Goal: Transaction & Acquisition: Purchase product/service

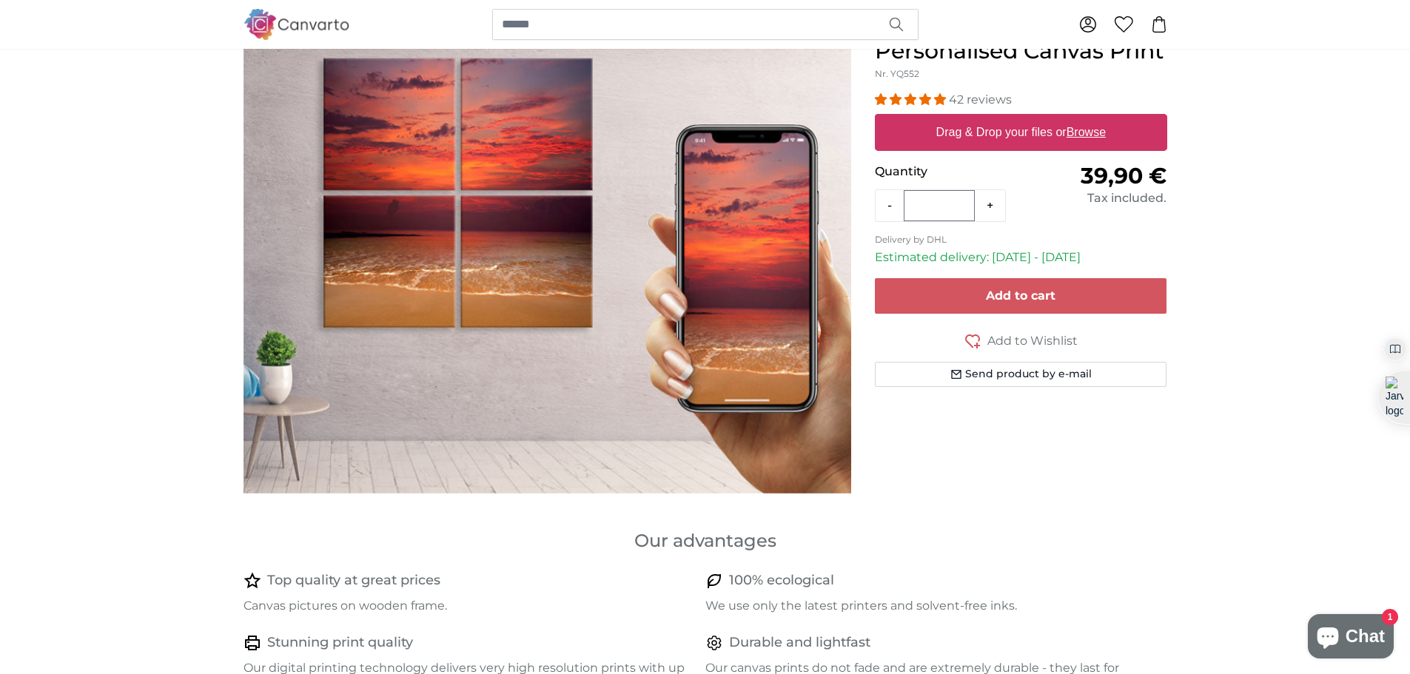
scroll to position [74, 0]
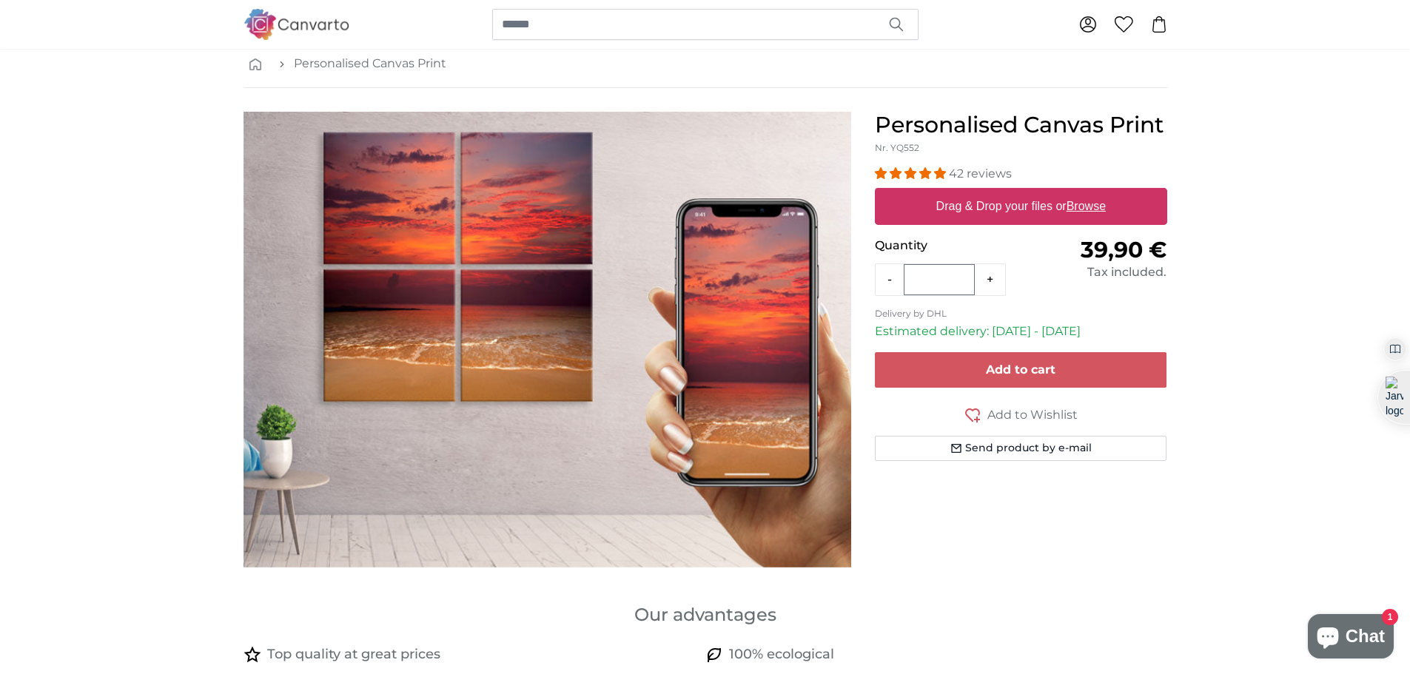
click at [1092, 205] on u "Browse" at bounding box center [1085, 206] width 39 height 13
click at [1092, 192] on input "Drag & Drop your files or Browse" at bounding box center [1021, 190] width 292 height 4
type input "**********"
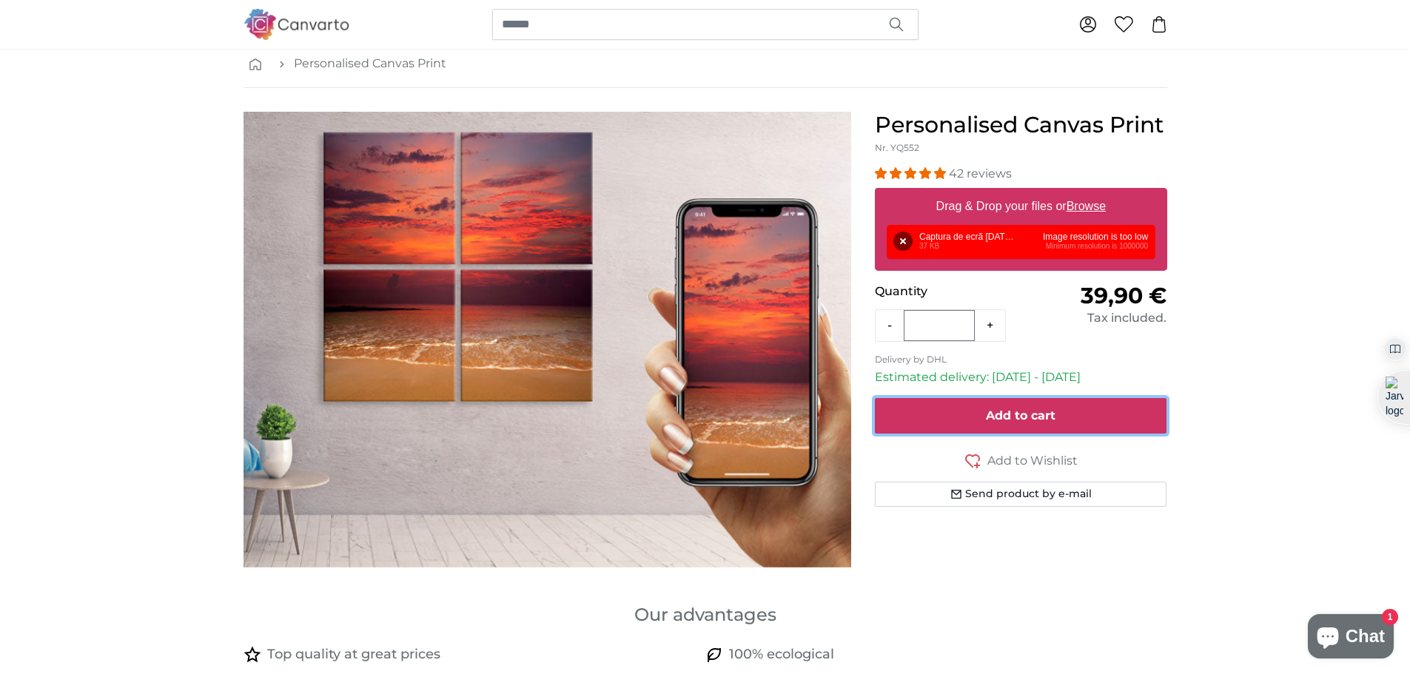
click at [1026, 420] on span "Add to cart" at bounding box center [1021, 415] width 70 height 14
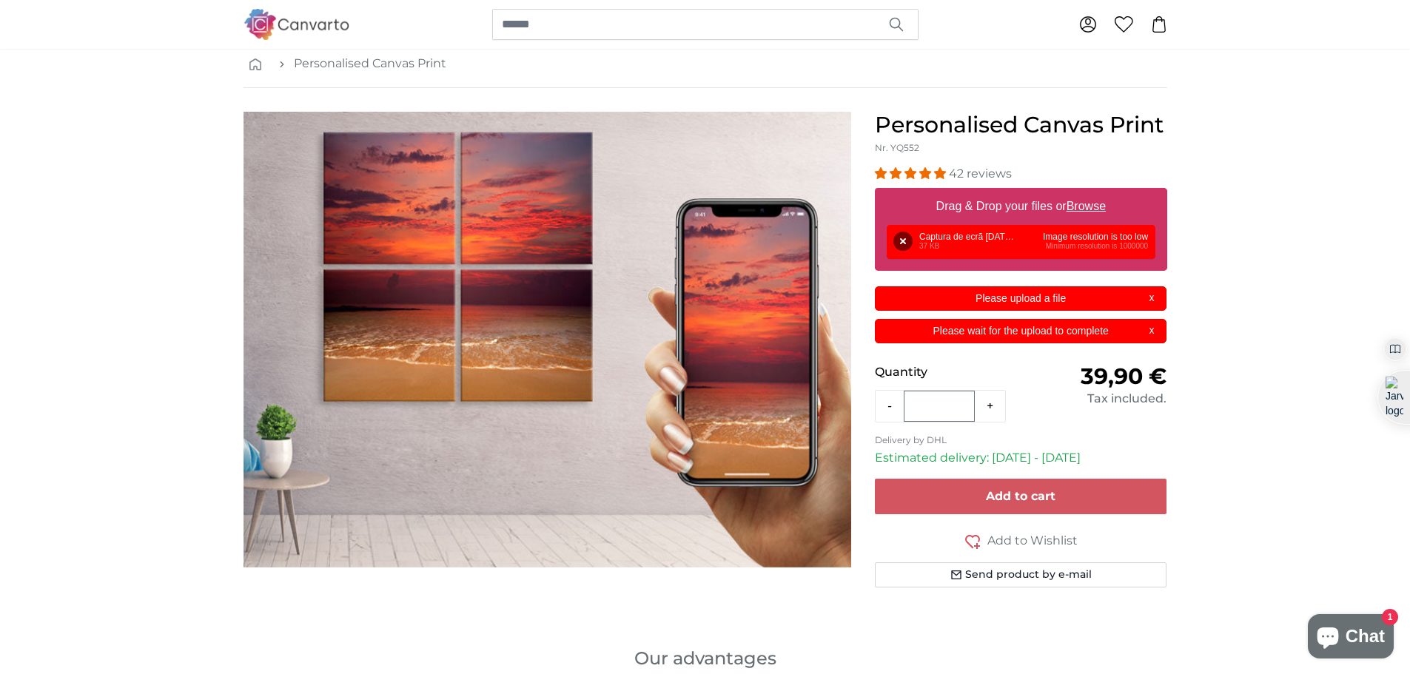
scroll to position [0, 0]
click at [1151, 298] on div "Please upload a file X" at bounding box center [1021, 298] width 292 height 24
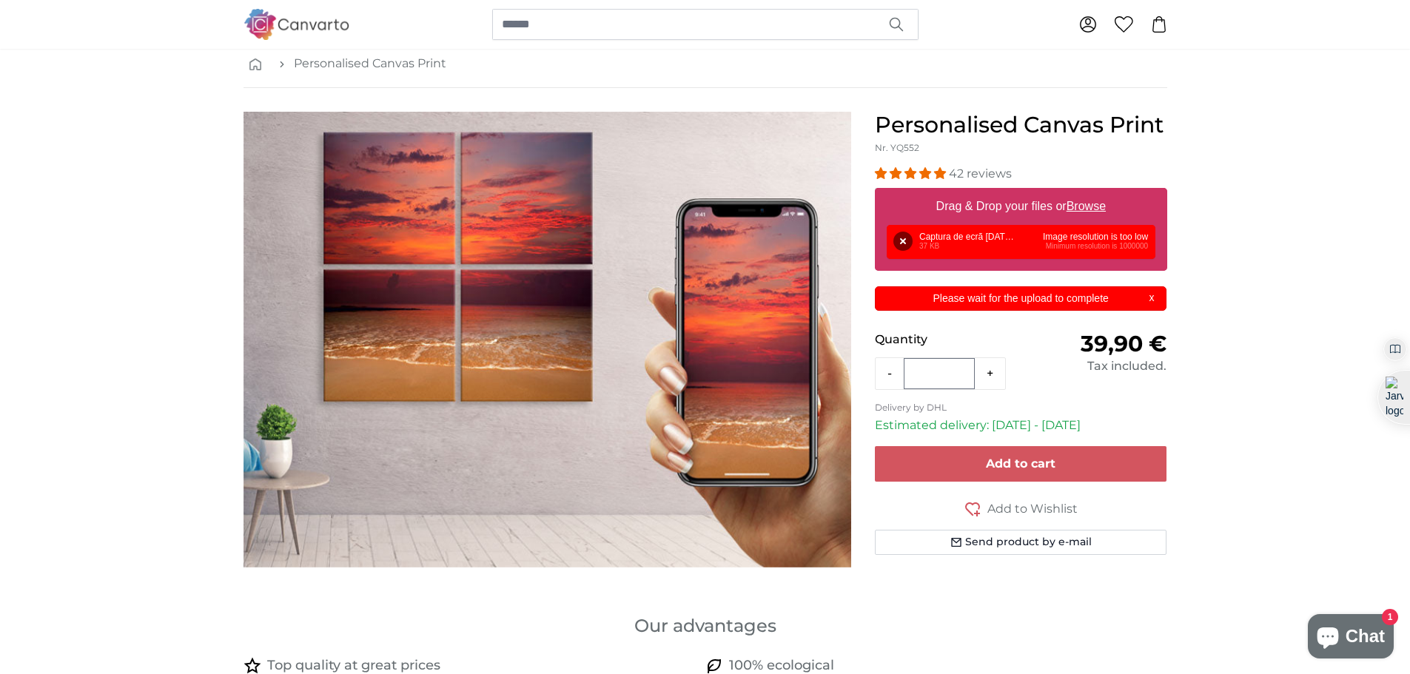
click at [1152, 294] on div "Please wait for the upload to complete X" at bounding box center [1021, 298] width 292 height 24
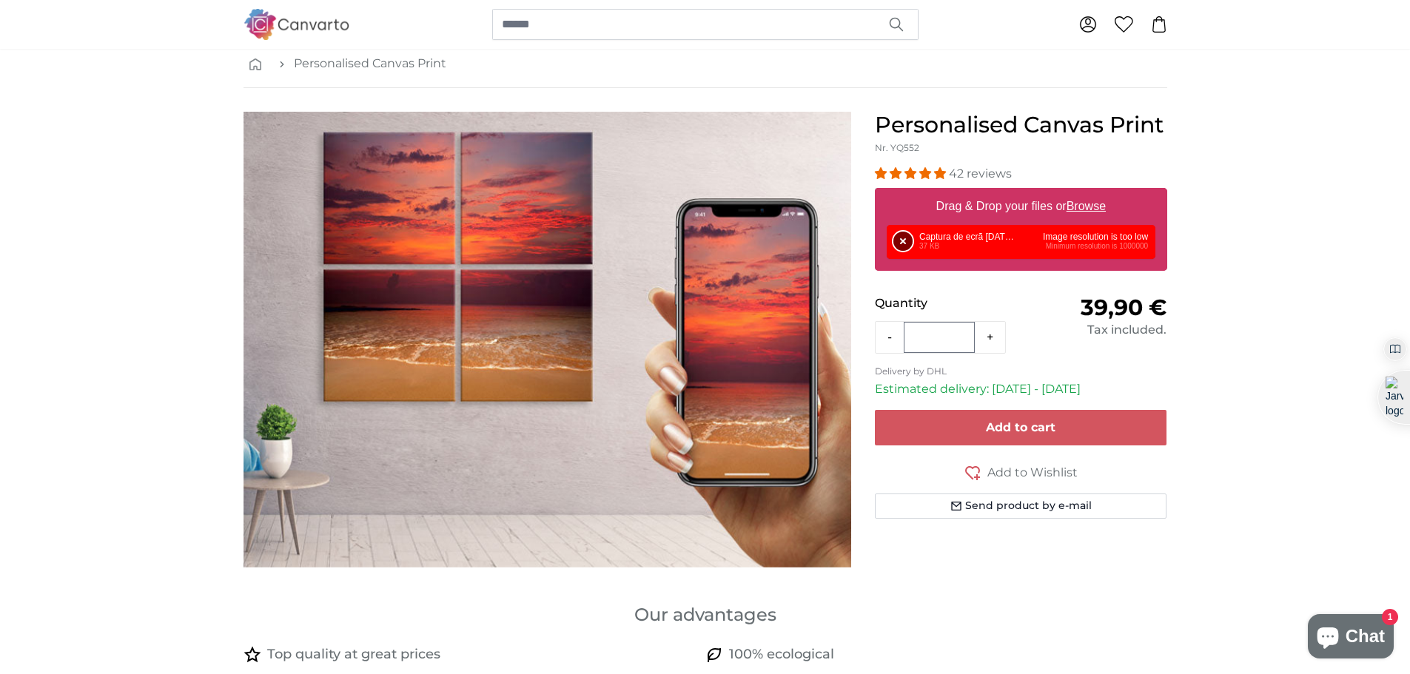
click at [897, 236] on button "Remove" at bounding box center [902, 241] width 19 height 19
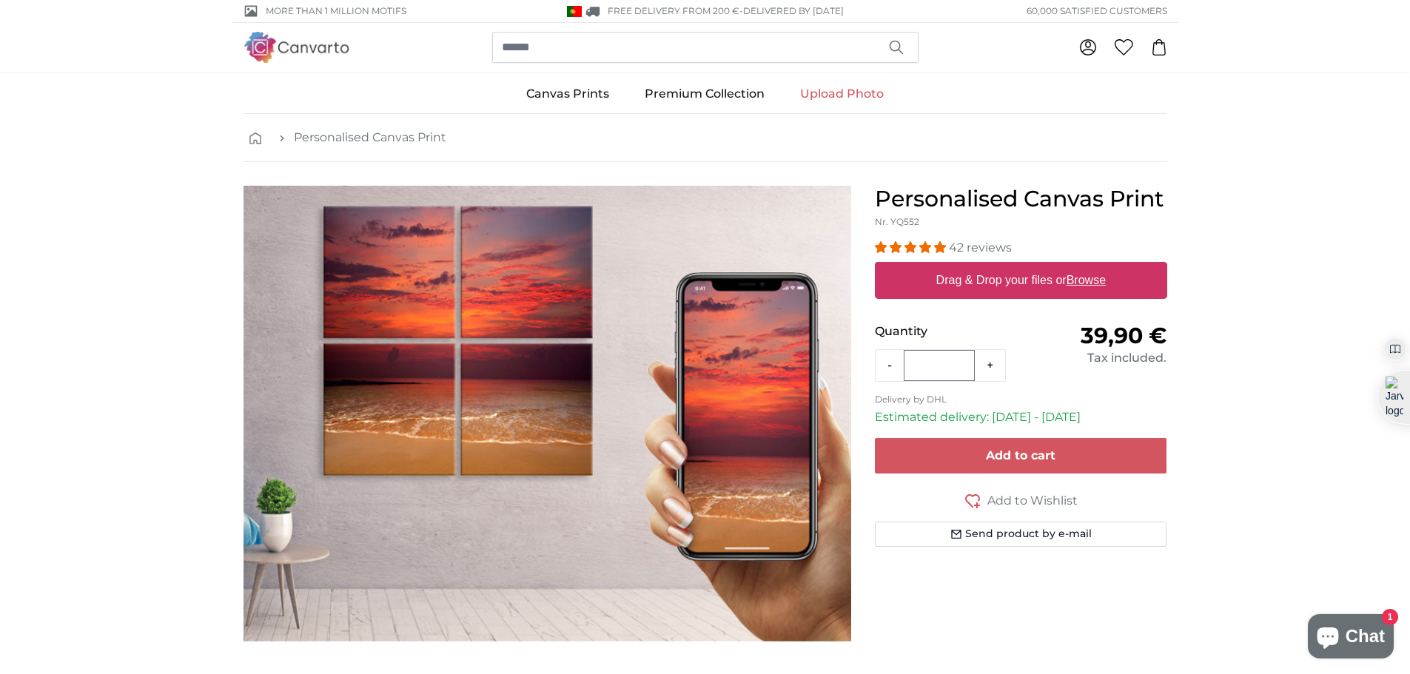
click at [309, 50] on img at bounding box center [296, 47] width 107 height 30
